Goal: Information Seeking & Learning: Learn about a topic

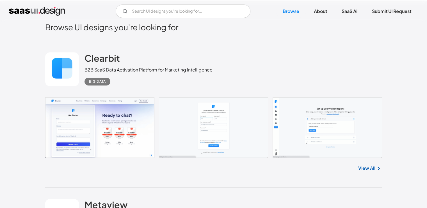
scroll to position [136, 0]
click at [109, 53] on h2 "Clearbit" at bounding box center [101, 58] width 35 height 11
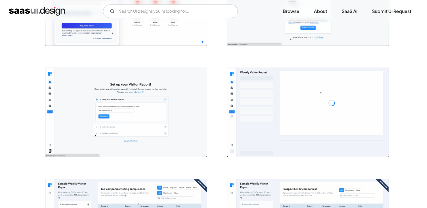
scroll to position [144, 0]
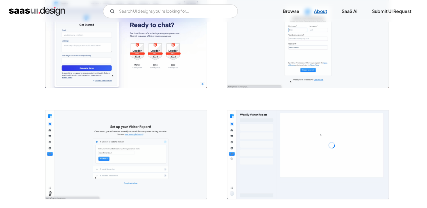
click at [324, 12] on link "About" at bounding box center [320, 11] width 27 height 12
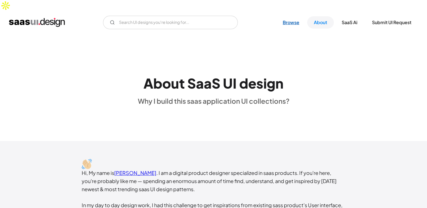
click at [289, 16] on link "Browse" at bounding box center [291, 22] width 30 height 12
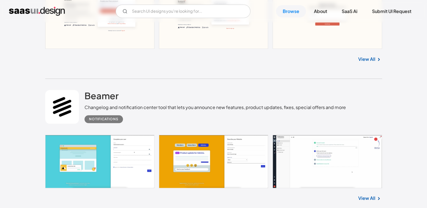
scroll to position [544, 0]
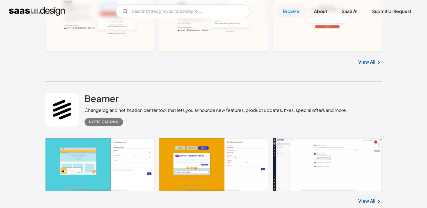
click at [113, 119] on div "Notifications" at bounding box center [103, 122] width 29 height 7
click at [101, 93] on h2 "Beamer" at bounding box center [101, 98] width 34 height 11
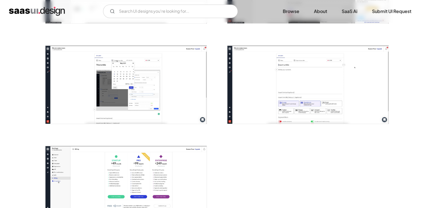
scroll to position [598, 0]
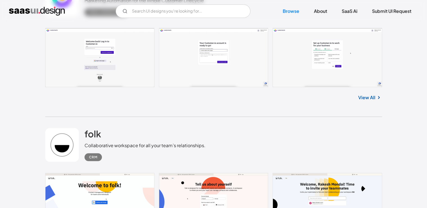
scroll to position [1689, 0]
click at [95, 129] on h2 "folk" at bounding box center [92, 134] width 17 height 11
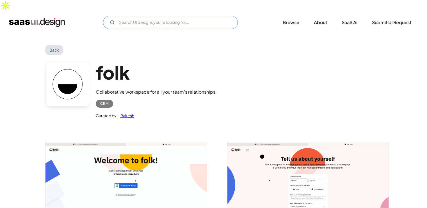
click at [162, 16] on input "Email Form" at bounding box center [170, 22] width 135 height 13
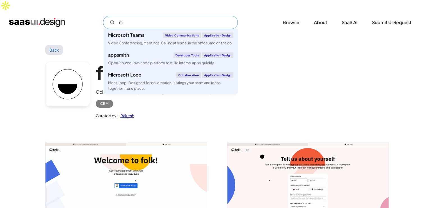
type input "m"
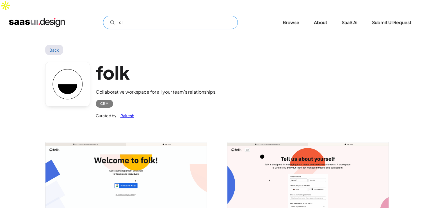
type input "c"
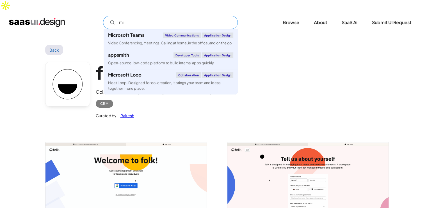
type input "m"
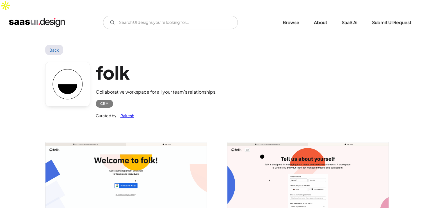
click at [61, 45] on link "Back" at bounding box center [54, 50] width 18 height 10
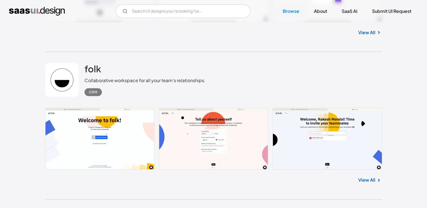
scroll to position [1742, 0]
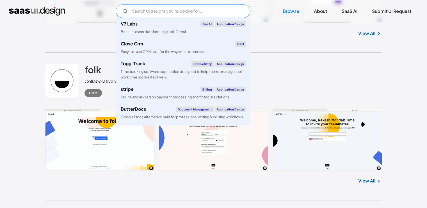
click at [171, 10] on input "Email Form" at bounding box center [183, 10] width 135 height 13
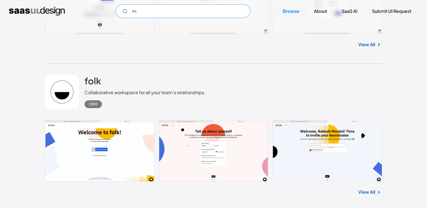
type input "m"
type input "c"
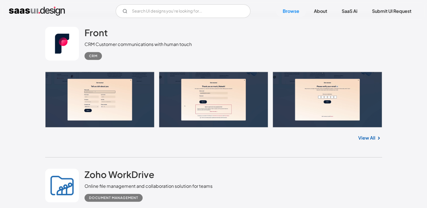
scroll to position [3696, 0]
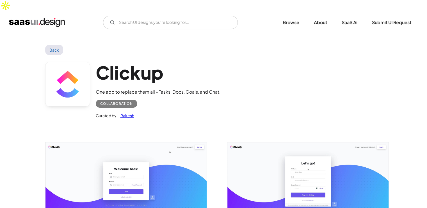
click at [56, 45] on link "Back" at bounding box center [54, 50] width 18 height 10
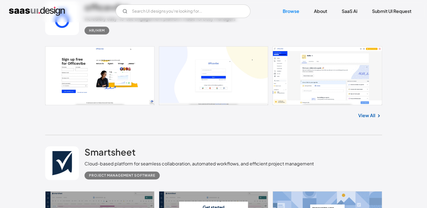
scroll to position [8649, 0]
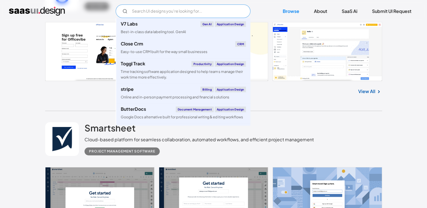
click at [193, 12] on input "Email Form" at bounding box center [183, 10] width 135 height 13
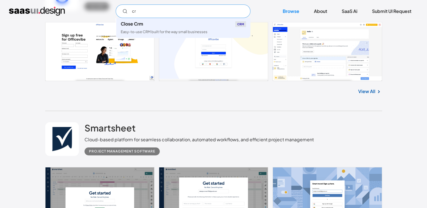
type input "c"
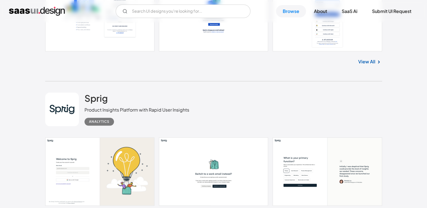
scroll to position [11069, 0]
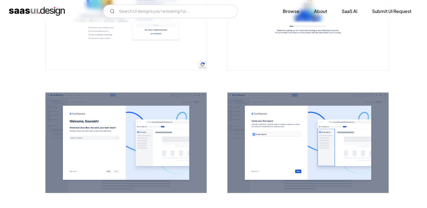
scroll to position [419, 0]
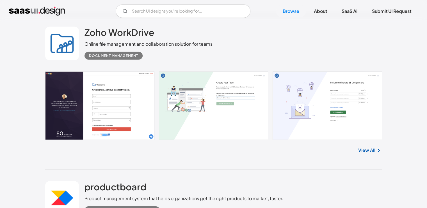
scroll to position [3838, 0]
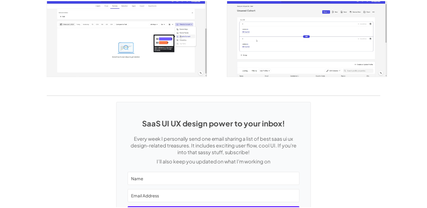
scroll to position [1132, 0]
